Goal: Task Accomplishment & Management: Use online tool/utility

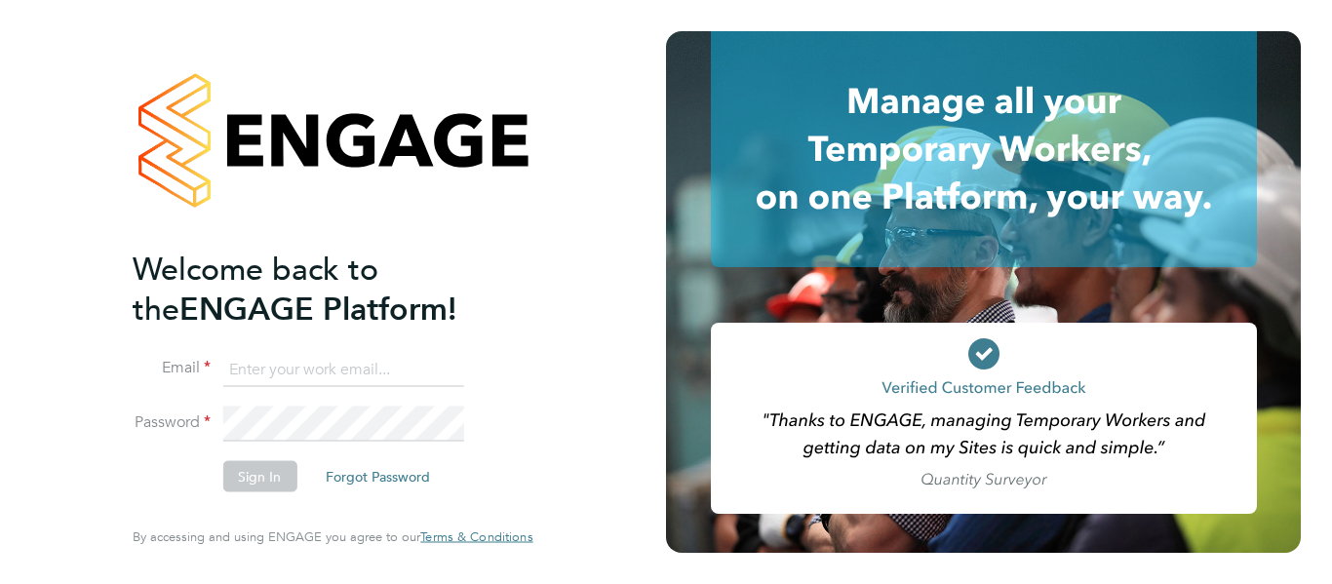
type input "midoffice@randstadcpe.com"
click at [234, 477] on button "Sign In" at bounding box center [259, 476] width 74 height 31
